Goal: Task Accomplishment & Management: Complete application form

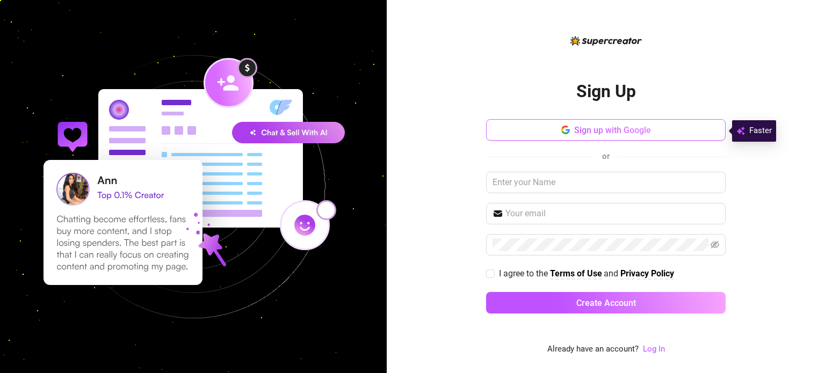
click at [615, 132] on span "Sign up with Google" at bounding box center [612, 130] width 77 height 10
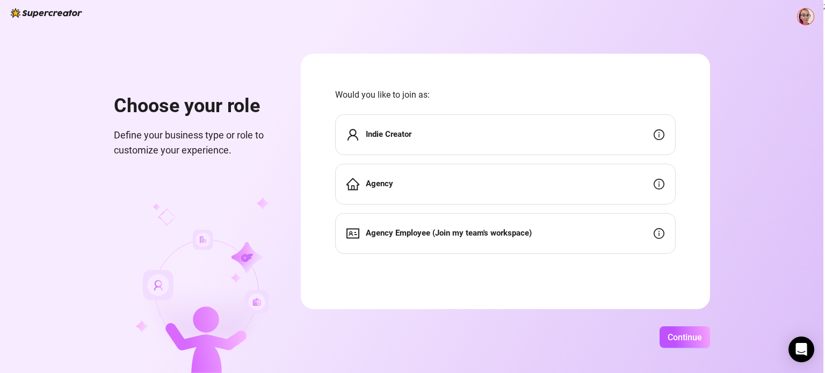
click at [416, 132] on div "Indie Creator" at bounding box center [505, 134] width 341 height 41
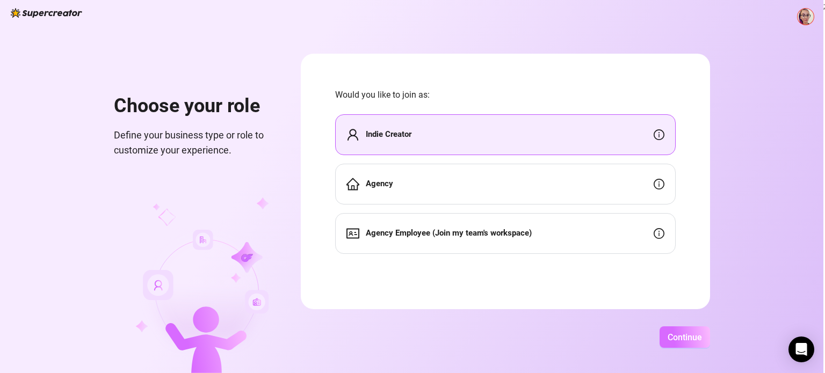
click at [689, 343] on button "Continue" at bounding box center [685, 337] width 50 height 21
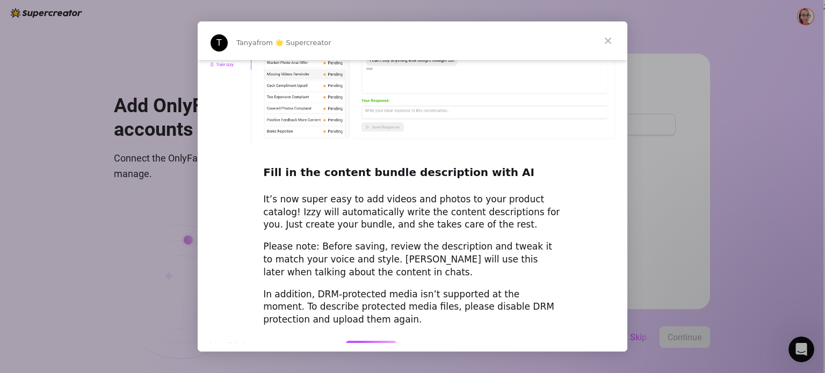
scroll to position [1397, 0]
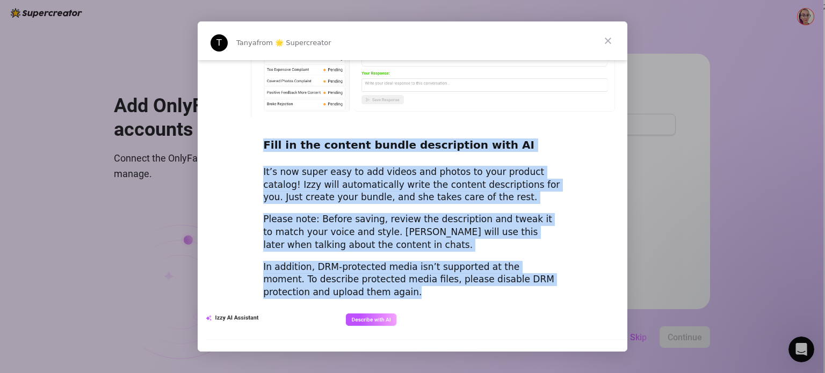
drag, startPoint x: 262, startPoint y: 109, endPoint x: 371, endPoint y: 260, distance: 186.2
copy div "Fill in the content bundle description with AI It’s now super easy to add video…"
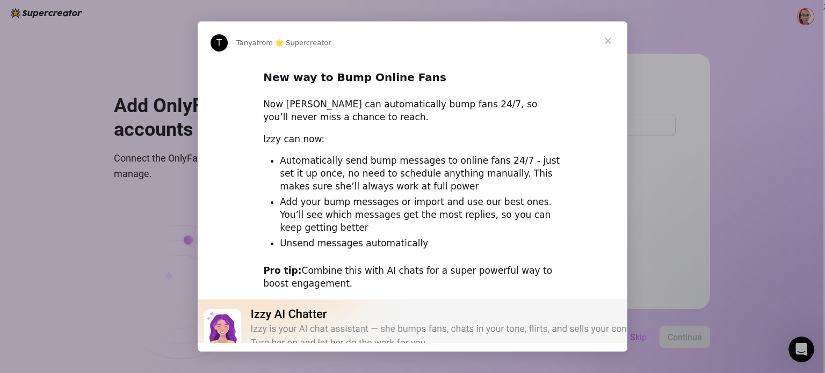
scroll to position [0, 0]
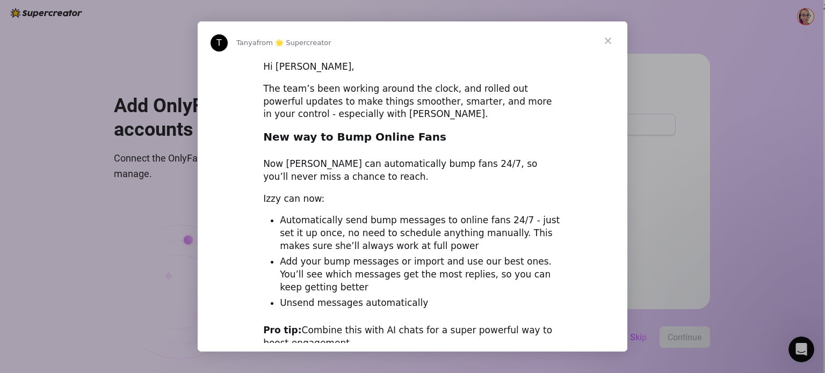
click at [605, 37] on span "Close" at bounding box center [608, 40] width 39 height 39
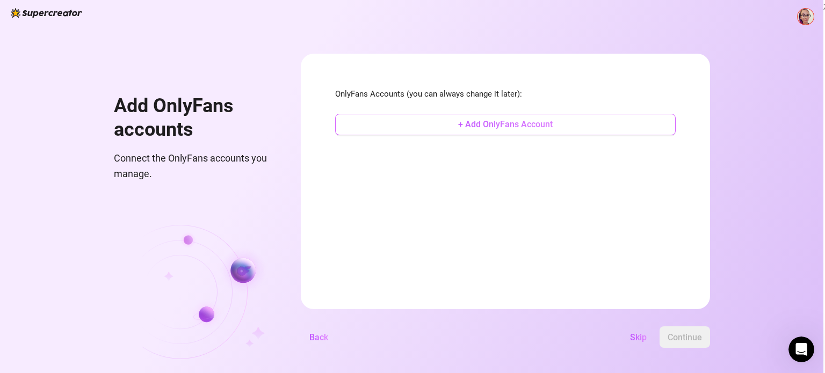
click at [514, 128] on span "+ Add OnlyFans Account" at bounding box center [505, 124] width 95 height 10
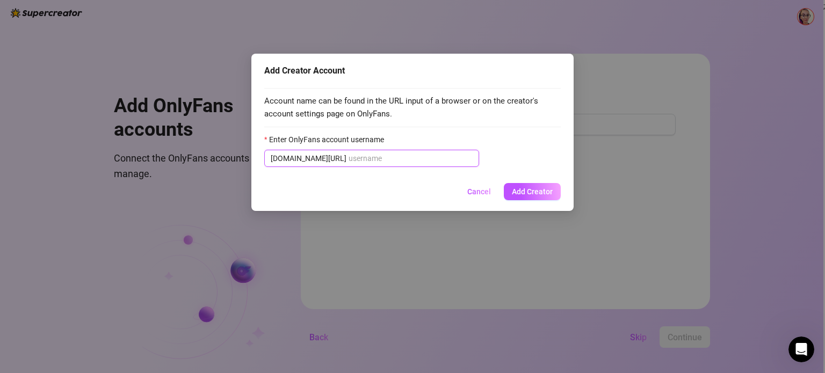
click at [355, 158] on input "Enter OnlyFans account username" at bounding box center [411, 159] width 124 height 12
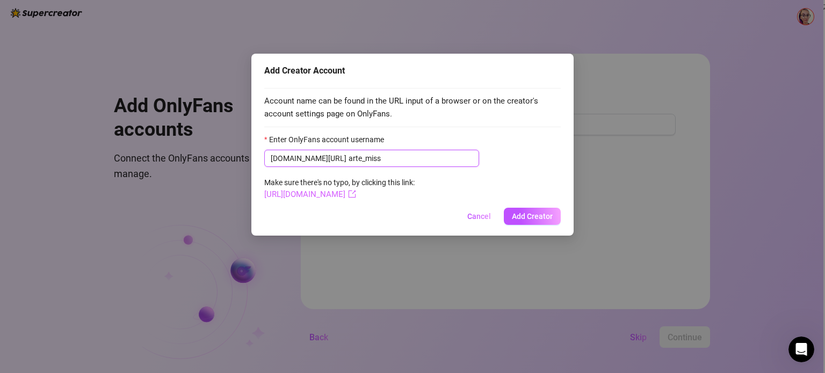
type input "arte_miss"
click at [326, 197] on link "[URL][DOMAIN_NAME]" at bounding box center [310, 195] width 92 height 10
click at [526, 219] on span "Add Creator" at bounding box center [532, 216] width 41 height 9
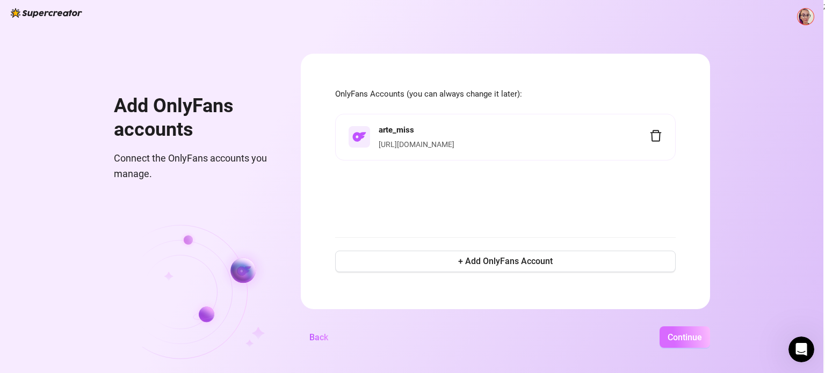
click at [694, 339] on span "Continue" at bounding box center [685, 338] width 34 height 10
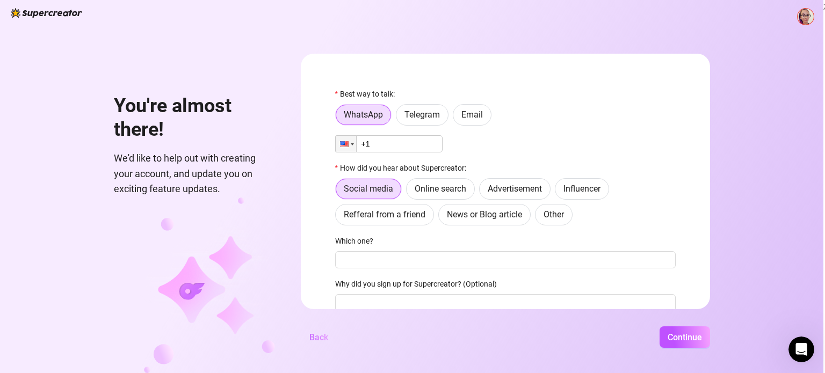
click at [319, 339] on span "Back" at bounding box center [318, 338] width 19 height 10
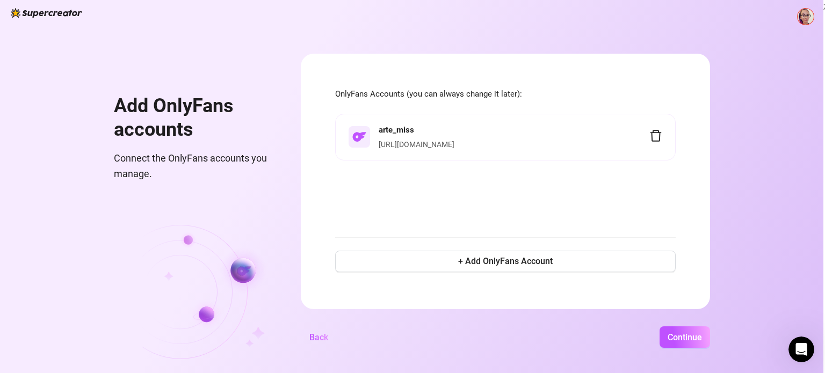
click at [660, 139] on icon "delete" at bounding box center [656, 135] width 13 height 13
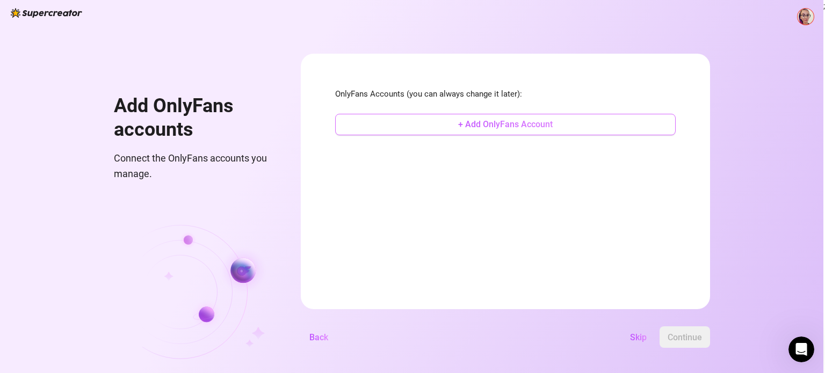
click at [522, 122] on span "+ Add OnlyFans Account" at bounding box center [505, 124] width 95 height 10
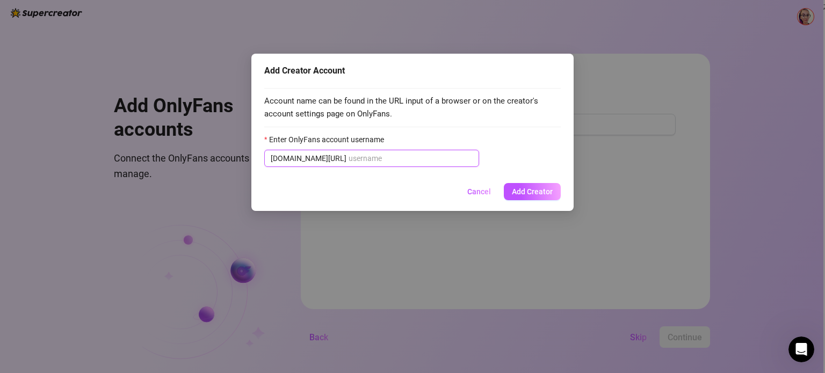
click at [356, 154] on input "Enter OnlyFans account username" at bounding box center [411, 159] width 124 height 12
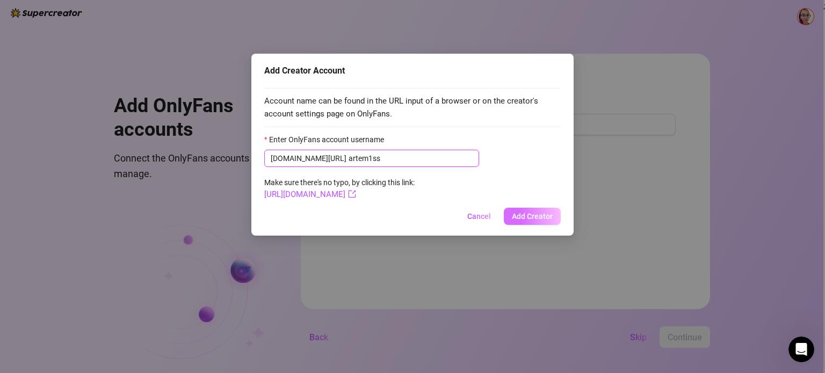
type input "artem1ss"
click at [534, 215] on span "Add Creator" at bounding box center [532, 216] width 41 height 9
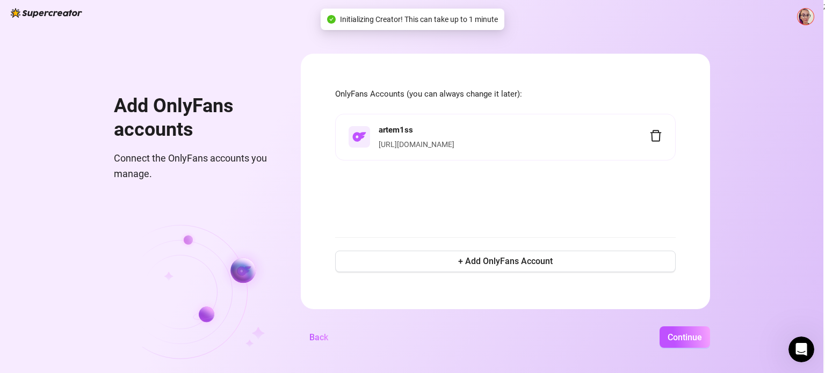
click at [416, 146] on link "[URL][DOMAIN_NAME]" at bounding box center [417, 144] width 76 height 9
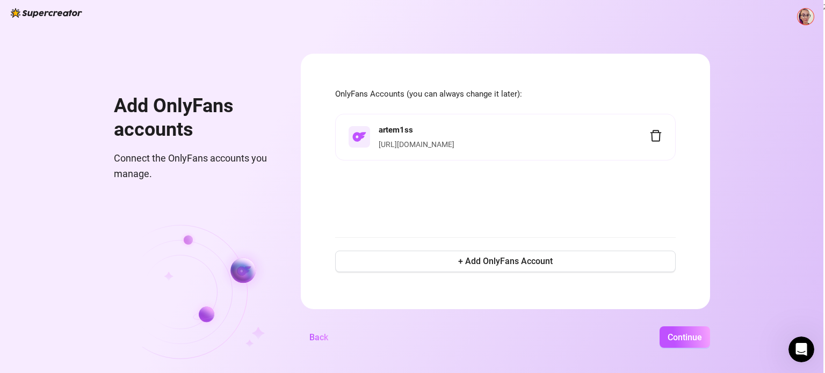
click at [658, 136] on icon "delete" at bounding box center [656, 135] width 13 height 13
